Goal: Information Seeking & Learning: Learn about a topic

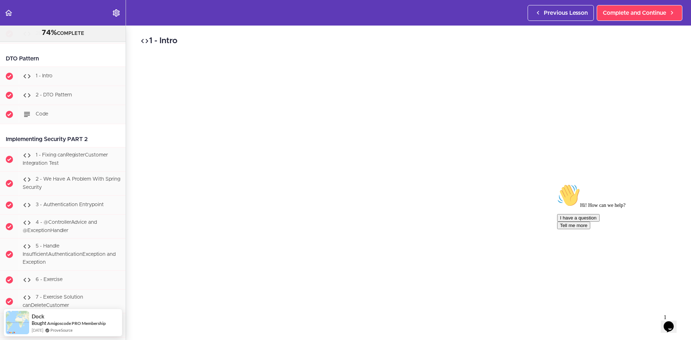
scroll to position [10621, 0]
click at [63, 84] on div "1 - Intro" at bounding box center [72, 76] width 107 height 16
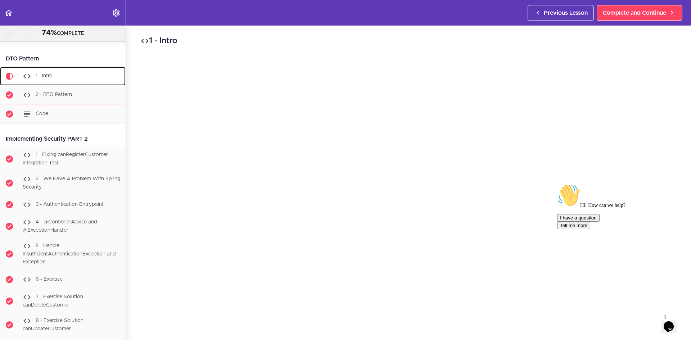
scroll to position [10665, 0]
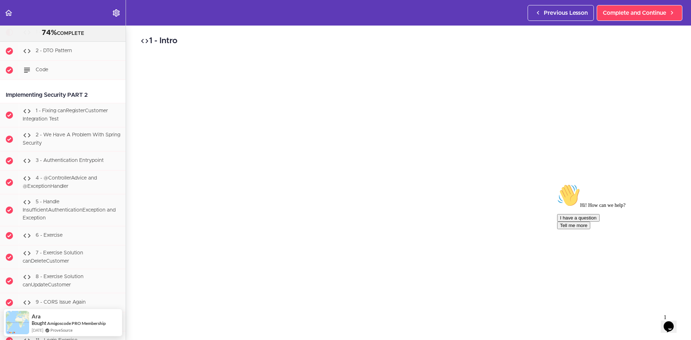
click at [557, 184] on icon "Chat attention grabber" at bounding box center [557, 184] width 0 height 0
click at [649, 321] on icon "Close" at bounding box center [649, 324] width 0 height 6
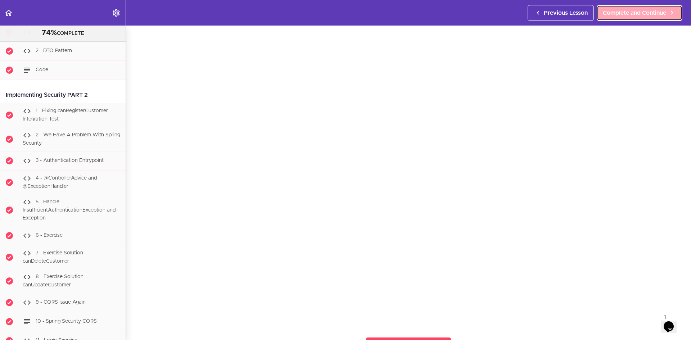
click at [612, 12] on span "Complete and Continue" at bounding box center [634, 13] width 63 height 9
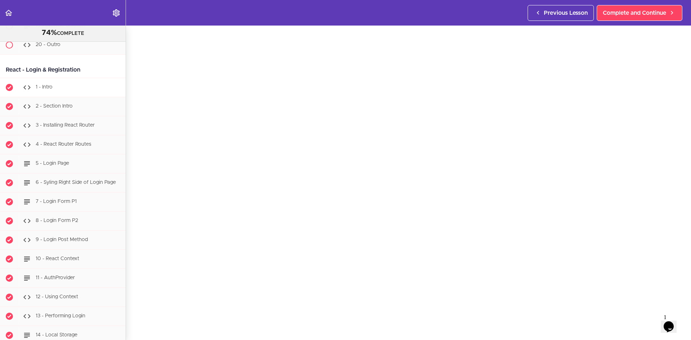
scroll to position [11152, 0]
click at [43, 89] on span "1 - Intro" at bounding box center [44, 86] width 17 height 5
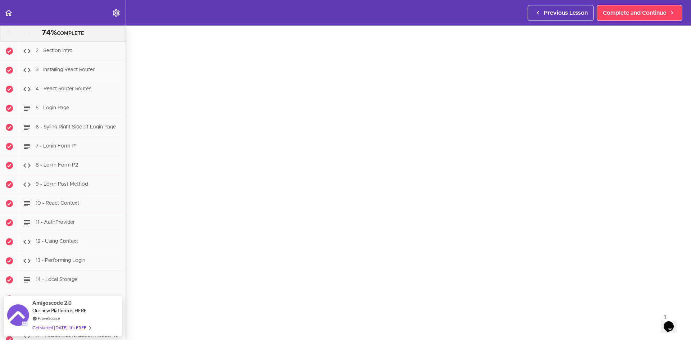
scroll to position [27, 0]
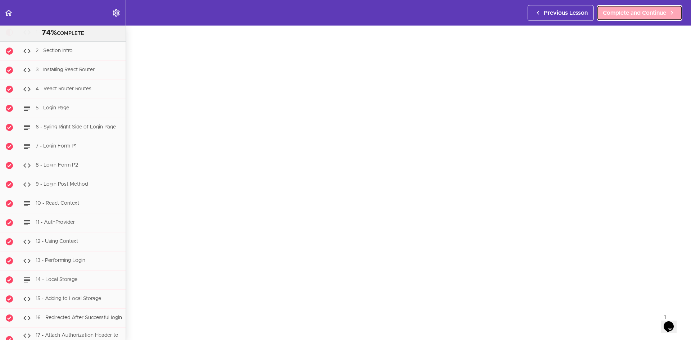
click at [647, 13] on span "Complete and Continue" at bounding box center [634, 13] width 63 height 9
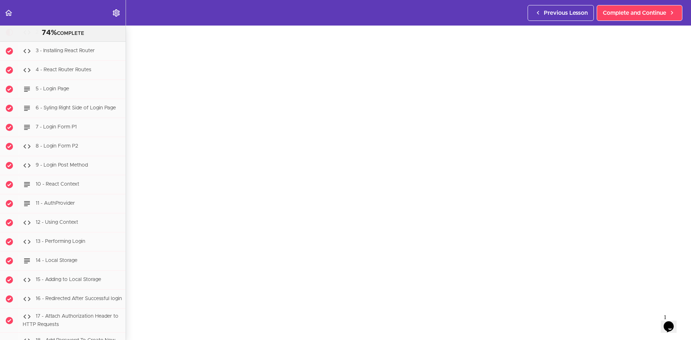
scroll to position [30, 0]
click at [648, 15] on span "Complete and Continue" at bounding box center [634, 13] width 63 height 9
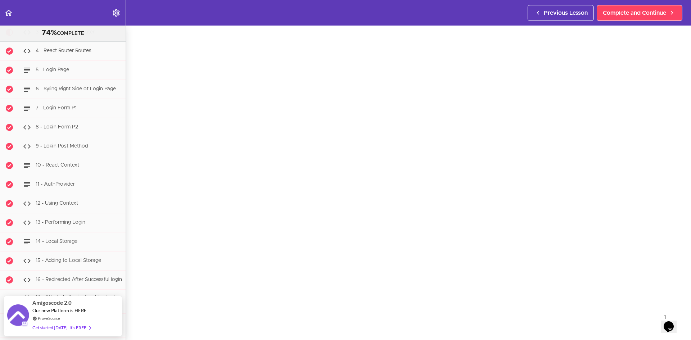
scroll to position [21, 0]
